Goal: Transaction & Acquisition: Purchase product/service

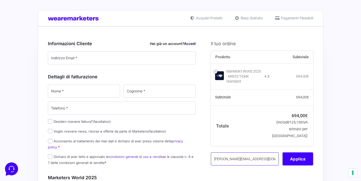
click at [233, 163] on input "f.damico@natitalia.it" at bounding box center [245, 158] width 68 height 13
paste input "AMBMW25"
type input "AMBMW25"
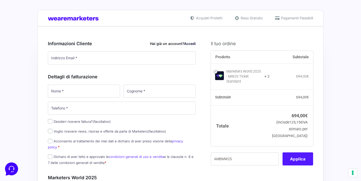
click at [289, 163] on button "Applica" at bounding box center [297, 158] width 31 height 13
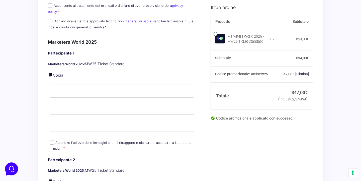
scroll to position [117, 0]
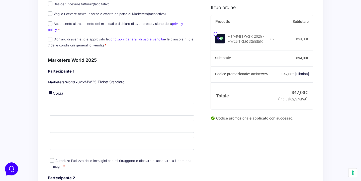
click at [216, 34] on link at bounding box center [215, 34] width 4 height 4
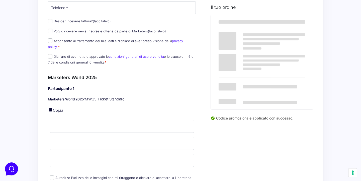
scroll to position [0, 0]
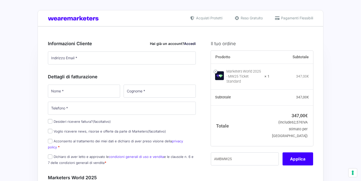
click at [294, 154] on button "Applica" at bounding box center [297, 158] width 31 height 13
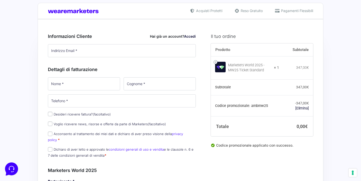
click at [192, 38] on link "Accedi" at bounding box center [190, 36] width 12 height 4
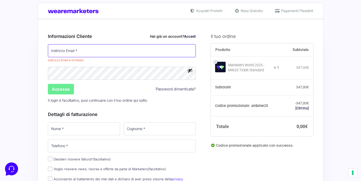
click at [157, 49] on input "Indirizzo Email *" at bounding box center [122, 50] width 148 height 13
type input "[EMAIL_ADDRESS][DOMAIN_NAME]"
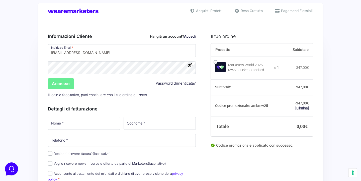
click at [150, 74] on p "Password *" at bounding box center [121, 67] width 151 height 15
click at [64, 85] on input "Accesso" at bounding box center [61, 83] width 26 height 11
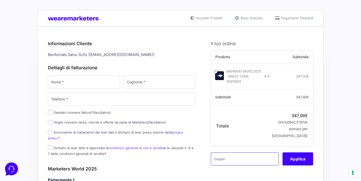
click at [227, 158] on input "text" at bounding box center [245, 158] width 68 height 13
paste input "AMBMW25"
type input "AMBMW25"
click at [300, 154] on button "Applica" at bounding box center [297, 158] width 31 height 13
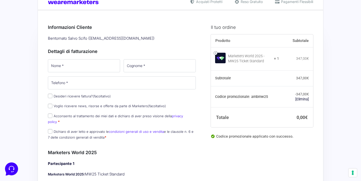
scroll to position [17, 0]
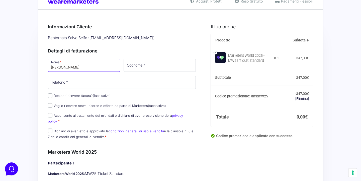
type input "Salvatore"
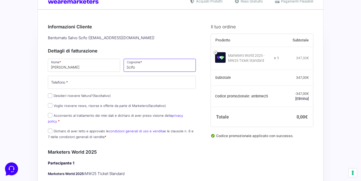
type input "Scifo"
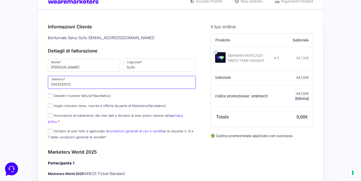
type input "3343261012"
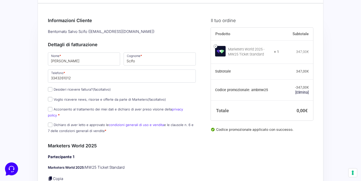
scroll to position [23, 0]
click at [51, 108] on input "Acconsento al trattamento dei miei dati e dichiaro di aver preso visione della …" at bounding box center [50, 108] width 5 height 5
checkbox input "true"
click at [50, 122] on input "Dichiaro di aver letto e approvato le condizioni generali di uso e vendita e le…" at bounding box center [50, 124] width 5 height 5
checkbox input "true"
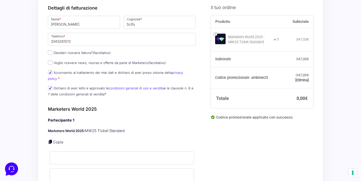
scroll to position [97, 0]
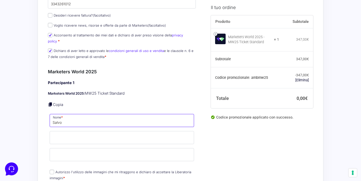
type input "Salvo"
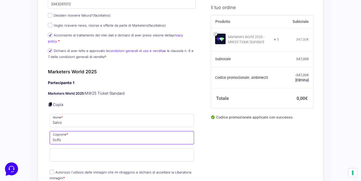
type input "Scifo"
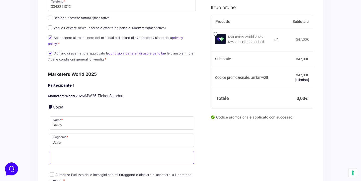
scroll to position [130, 0]
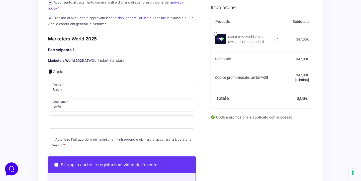
click at [51, 132] on div "Partecipante 1 Marketers World 2025: MW25 Ticket Standard Copia Nome * Salvo Co…" at bounding box center [122, 97] width 148 height 101
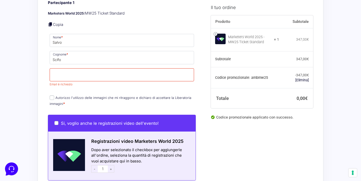
scroll to position [194, 0]
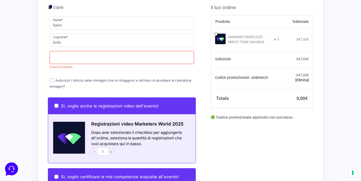
click at [56, 103] on input "Si, voglio anche le registrazioni video dell'evento!" at bounding box center [56, 105] width 4 height 4
checkbox input "true"
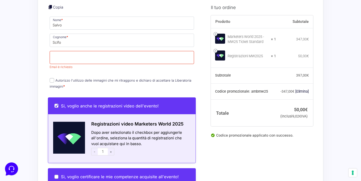
click at [57, 103] on input "Si, voglio anche le registrazioni video dell'evento!" at bounding box center [56, 105] width 4 height 4
checkbox input "false"
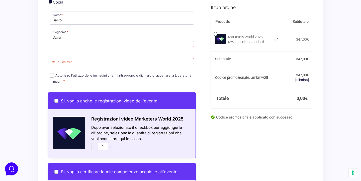
scroll to position [178, 0]
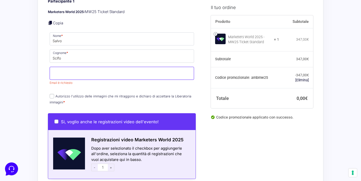
click at [73, 70] on input "Email *" at bounding box center [122, 73] width 144 height 13
type input "[EMAIL_ADDRESS][DOMAIN_NAME]"
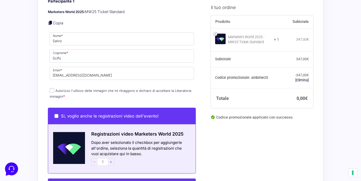
click at [45, 86] on div "Riepilogo Ordine 0,00 € Prodotto Subtotale Marketers World 2025 - MW25 Ticket S…" at bounding box center [181, 92] width 286 height 489
click at [54, 88] on input "Autorizzo l'utilizzo delle immagini che mi ritraggono e dichiaro di accettare l…" at bounding box center [52, 90] width 5 height 5
checkbox input "true"
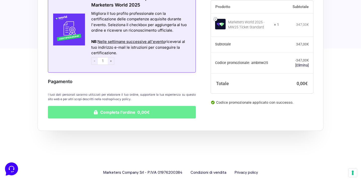
scroll to position [384, 0]
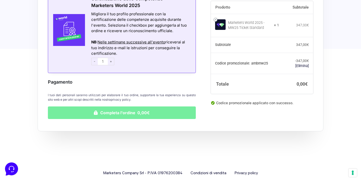
click at [105, 106] on button "Completa l'ordine 0,00€" at bounding box center [122, 112] width 148 height 13
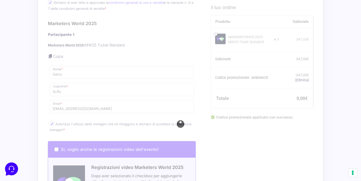
scroll to position [134, 0]
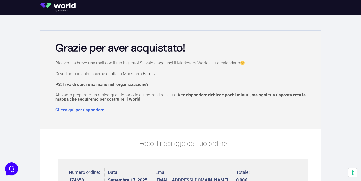
click at [74, 8] on img at bounding box center [59, 7] width 39 height 9
click at [62, 6] on img at bounding box center [59, 7] width 39 height 9
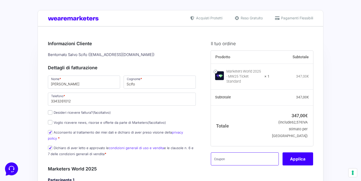
click at [220, 156] on input "text" at bounding box center [245, 158] width 68 height 13
paste input "AMBMW25"
type input "AMBMW25"
click at [301, 154] on button "Applica" at bounding box center [297, 158] width 31 height 13
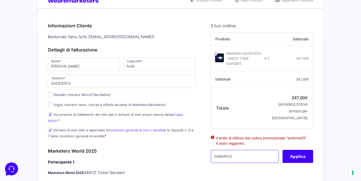
click at [220, 154] on input "AMBMW25" at bounding box center [245, 156] width 68 height 13
